Goal: Navigation & Orientation: Understand site structure

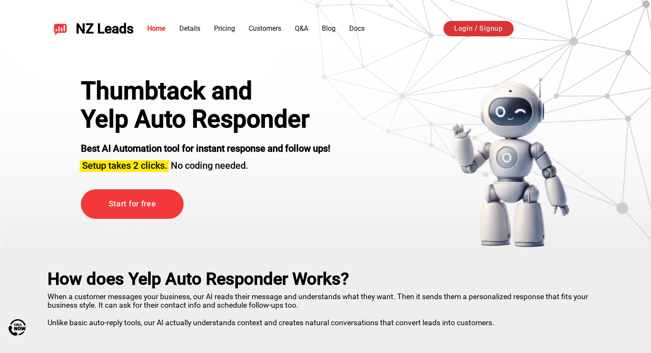
click at [479, 31] on link "Login / Signup" at bounding box center [478, 28] width 70 height 15
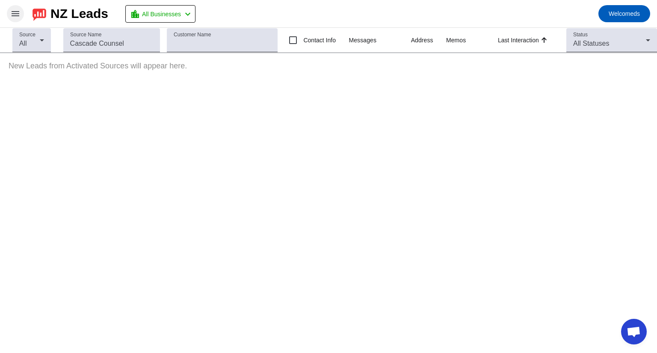
click at [15, 17] on mat-icon "menu" at bounding box center [15, 14] width 10 height 10
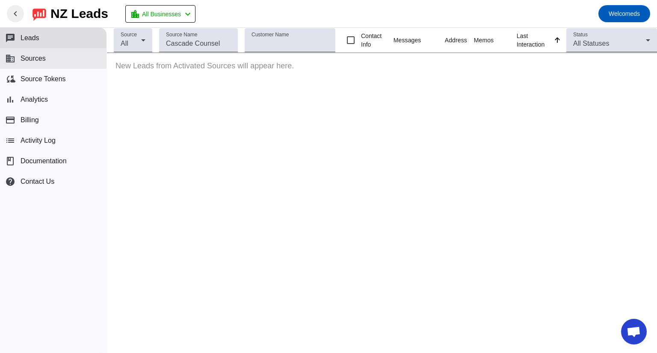
click at [49, 56] on button "business Sources" at bounding box center [53, 58] width 107 height 21
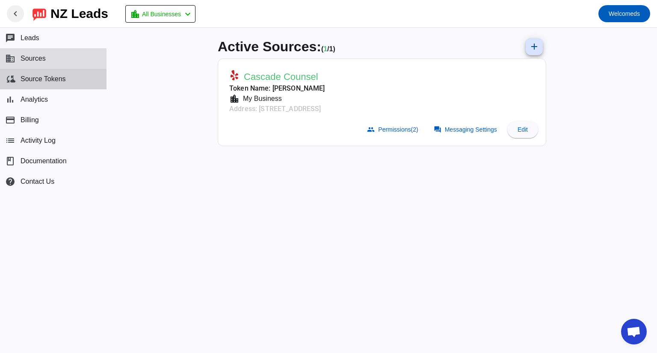
click at [50, 84] on button "cloud_sync Source Tokens" at bounding box center [53, 79] width 107 height 21
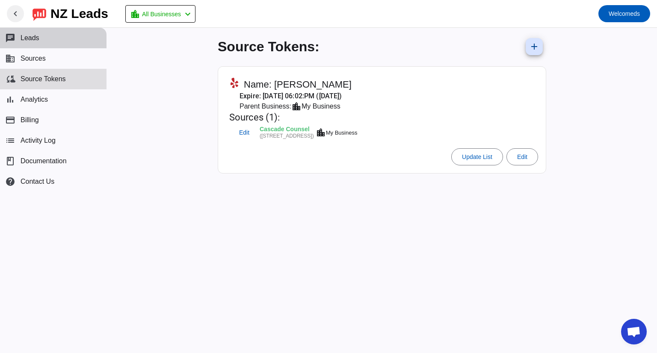
click at [50, 42] on button "chat Leads" at bounding box center [53, 38] width 107 height 21
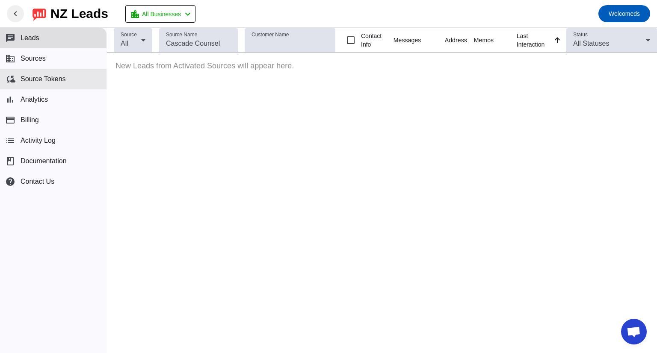
click at [41, 79] on span "Source Tokens" at bounding box center [43, 79] width 45 height 8
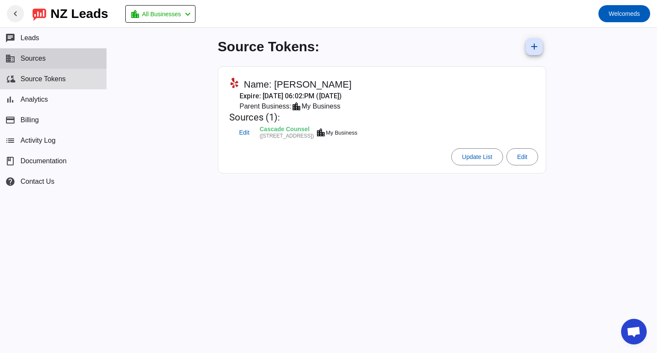
click at [44, 60] on span "Sources" at bounding box center [33, 59] width 25 height 8
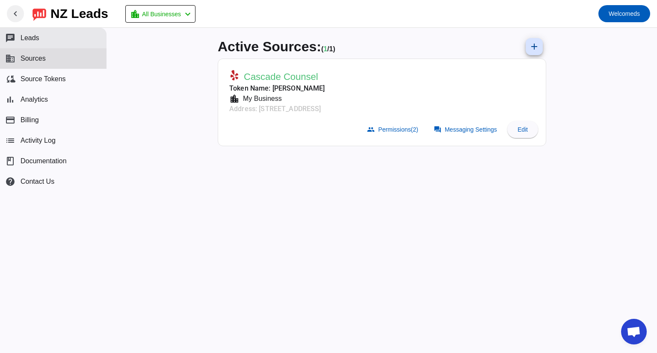
click at [58, 38] on button "chat Leads" at bounding box center [53, 38] width 107 height 21
